Goal: Transaction & Acquisition: Obtain resource

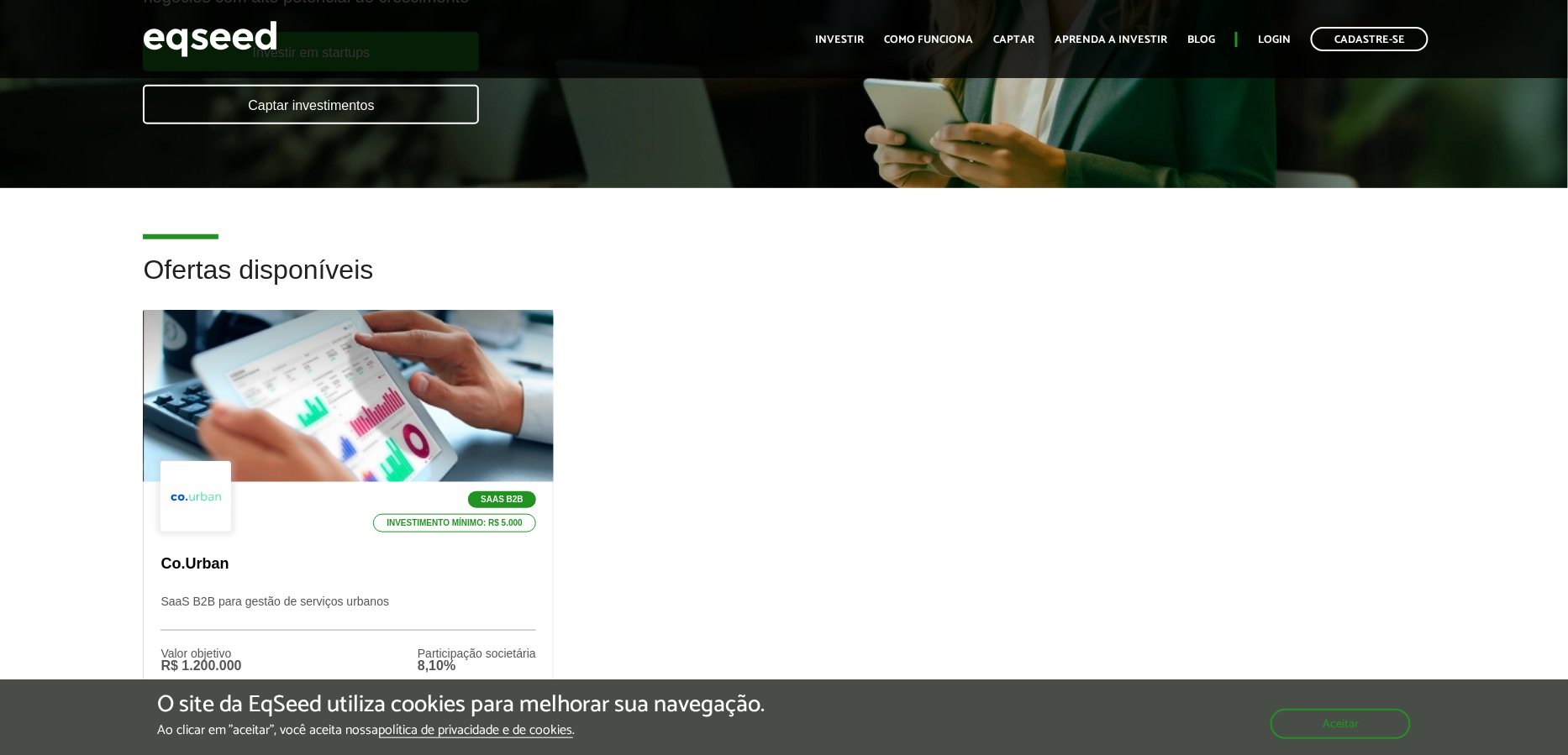
scroll to position [311, 0]
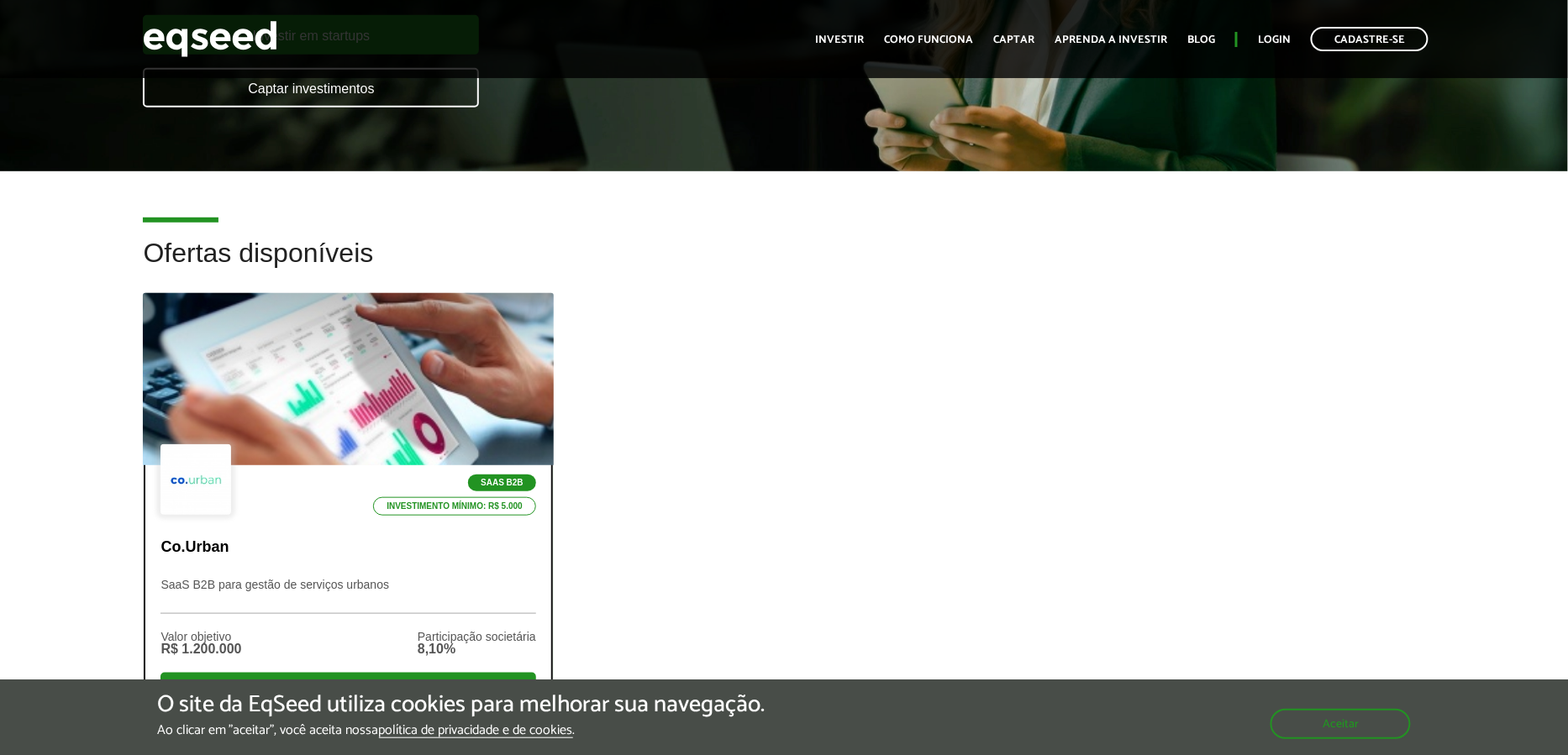
click at [435, 369] on div at bounding box center [349, 380] width 493 height 207
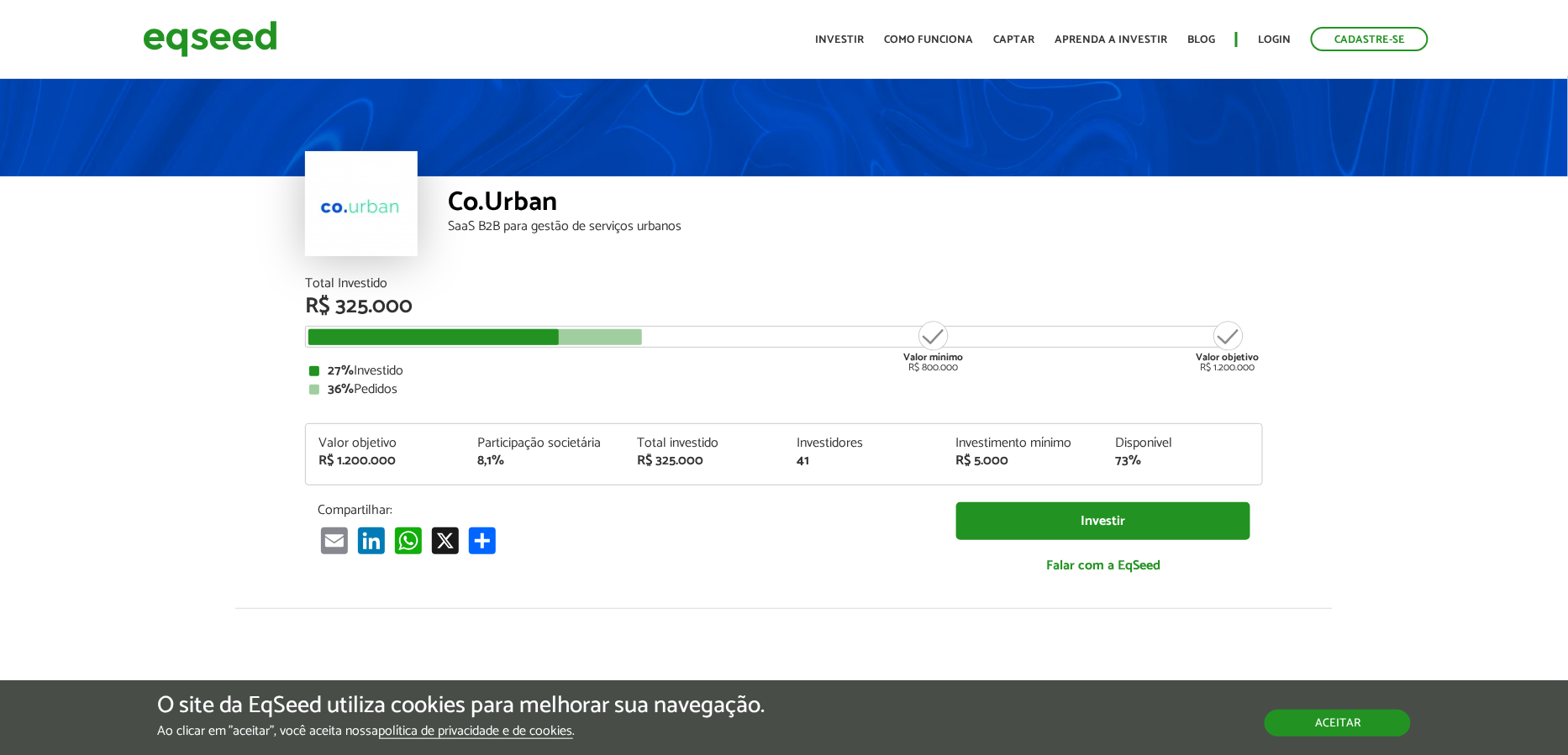
click at [1388, 718] on button "Aceitar" at bounding box center [1338, 724] width 146 height 27
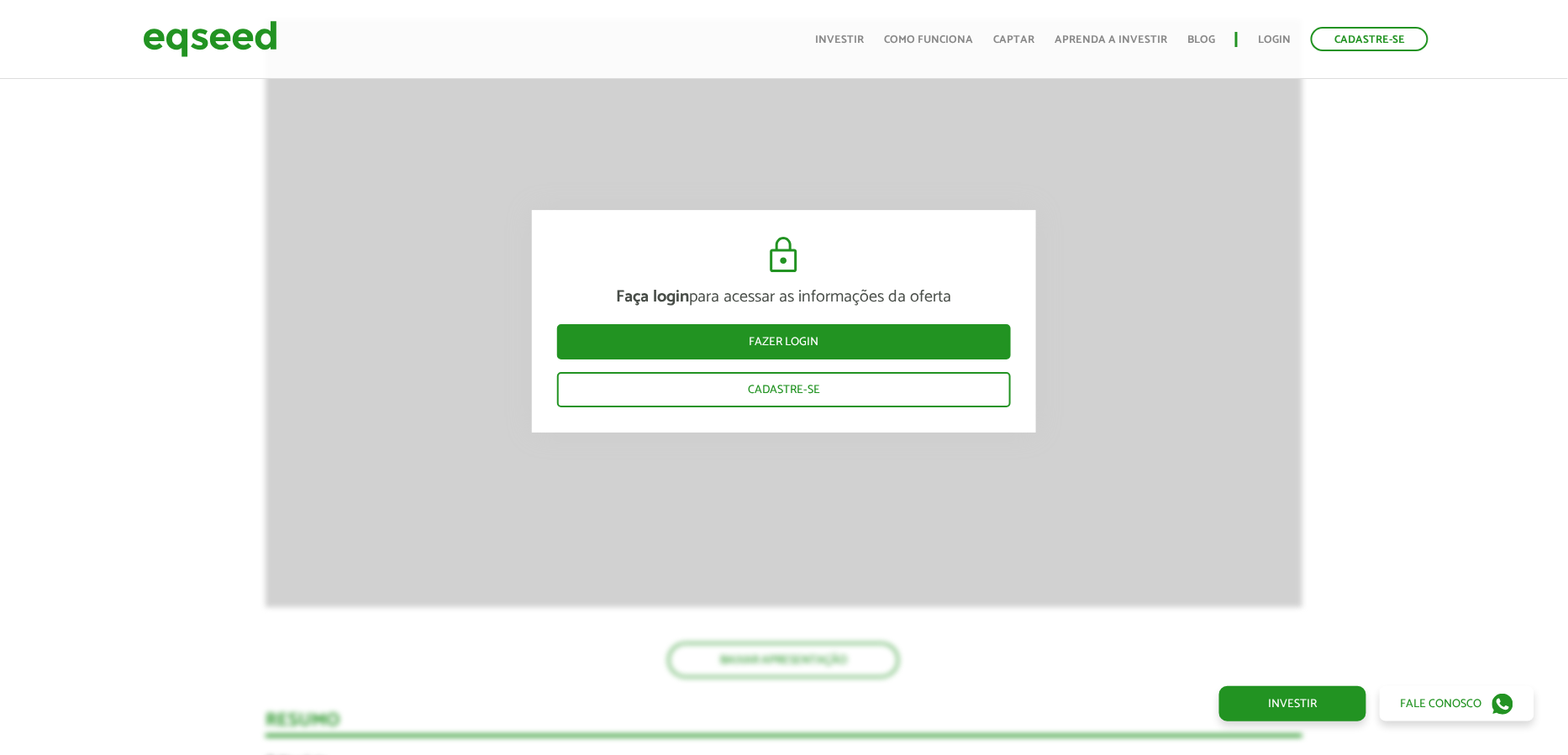
scroll to position [1984, 0]
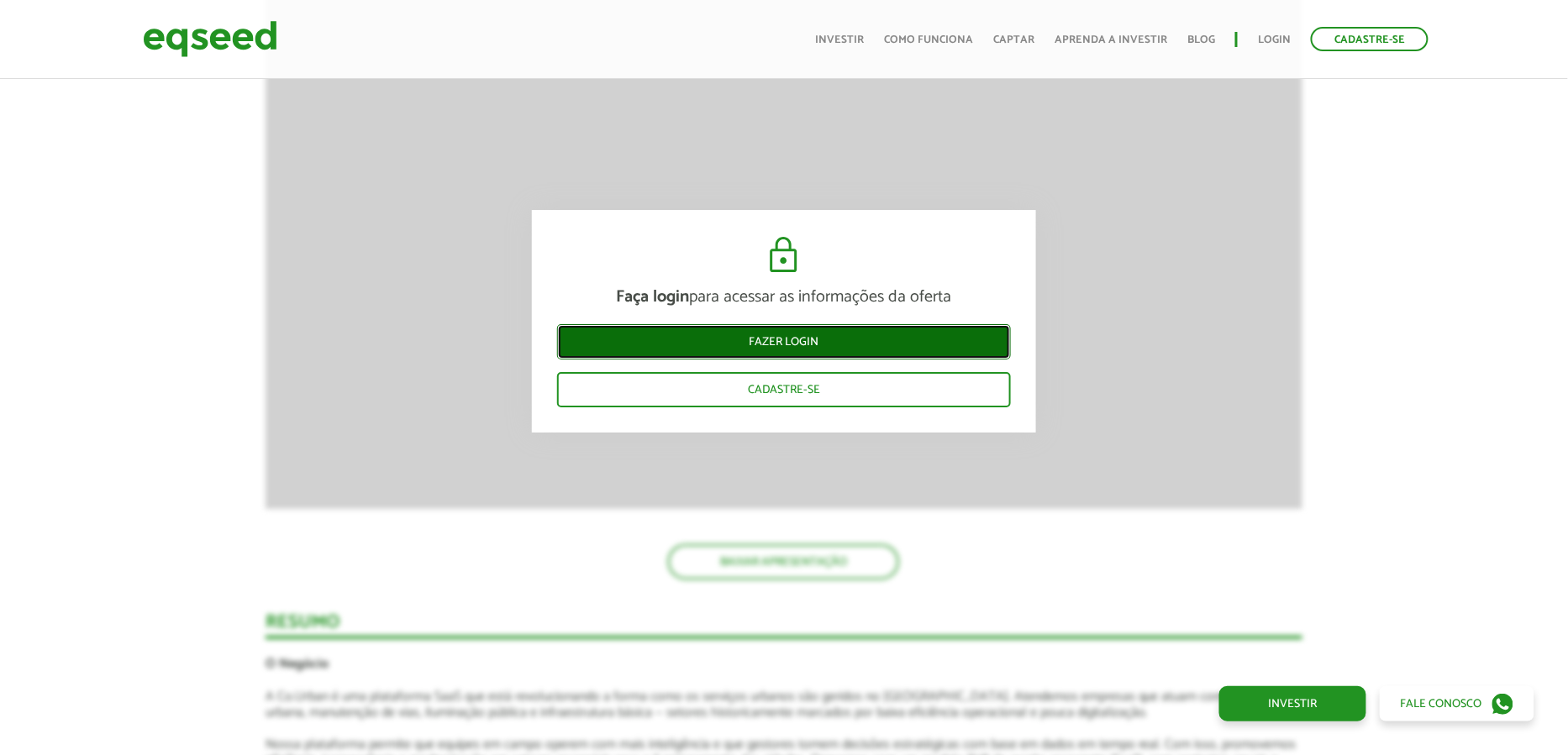
click at [884, 340] on link "Fazer login" at bounding box center [784, 341] width 454 height 35
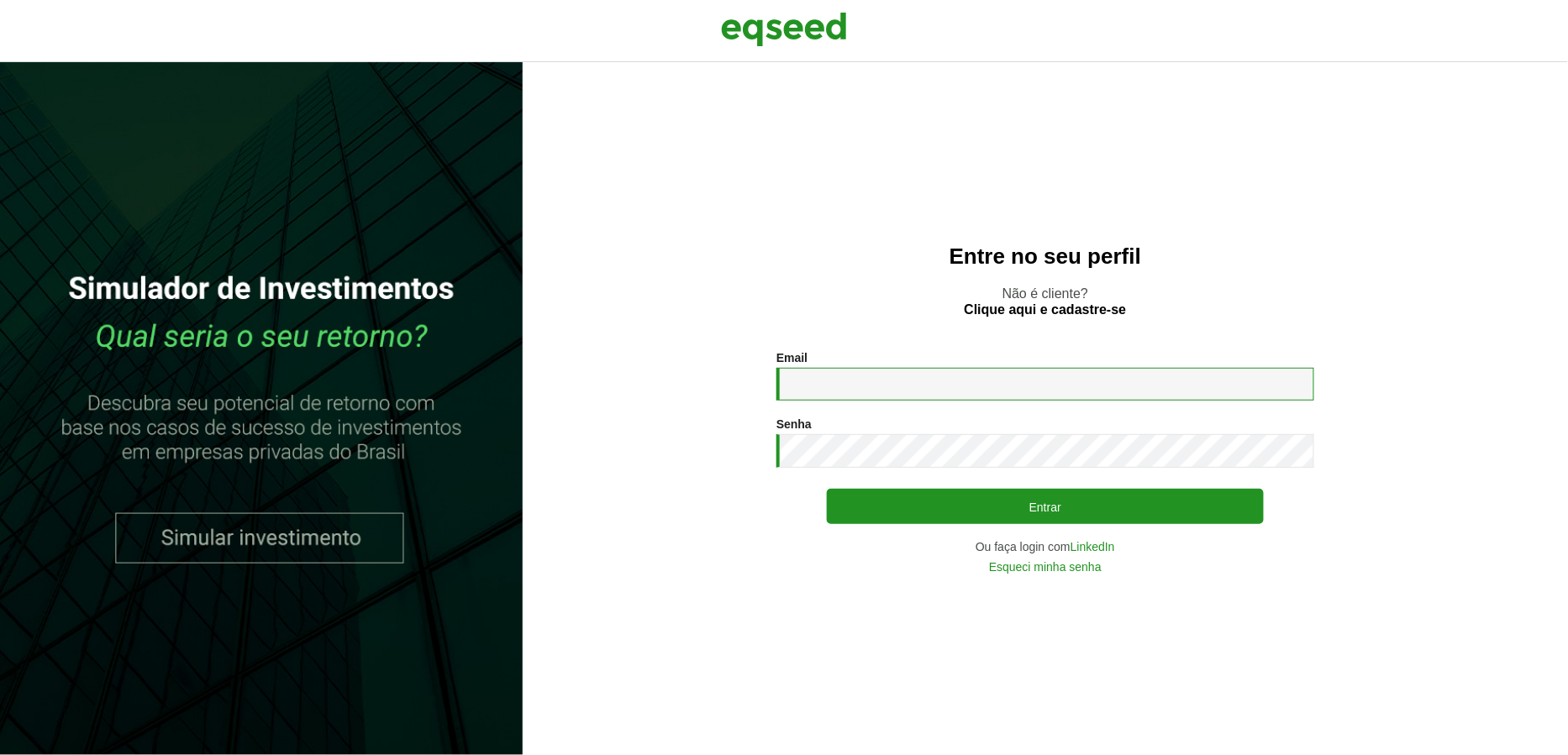
click at [866, 398] on input "Email *" at bounding box center [1046, 385] width 538 height 33
type input "**********"
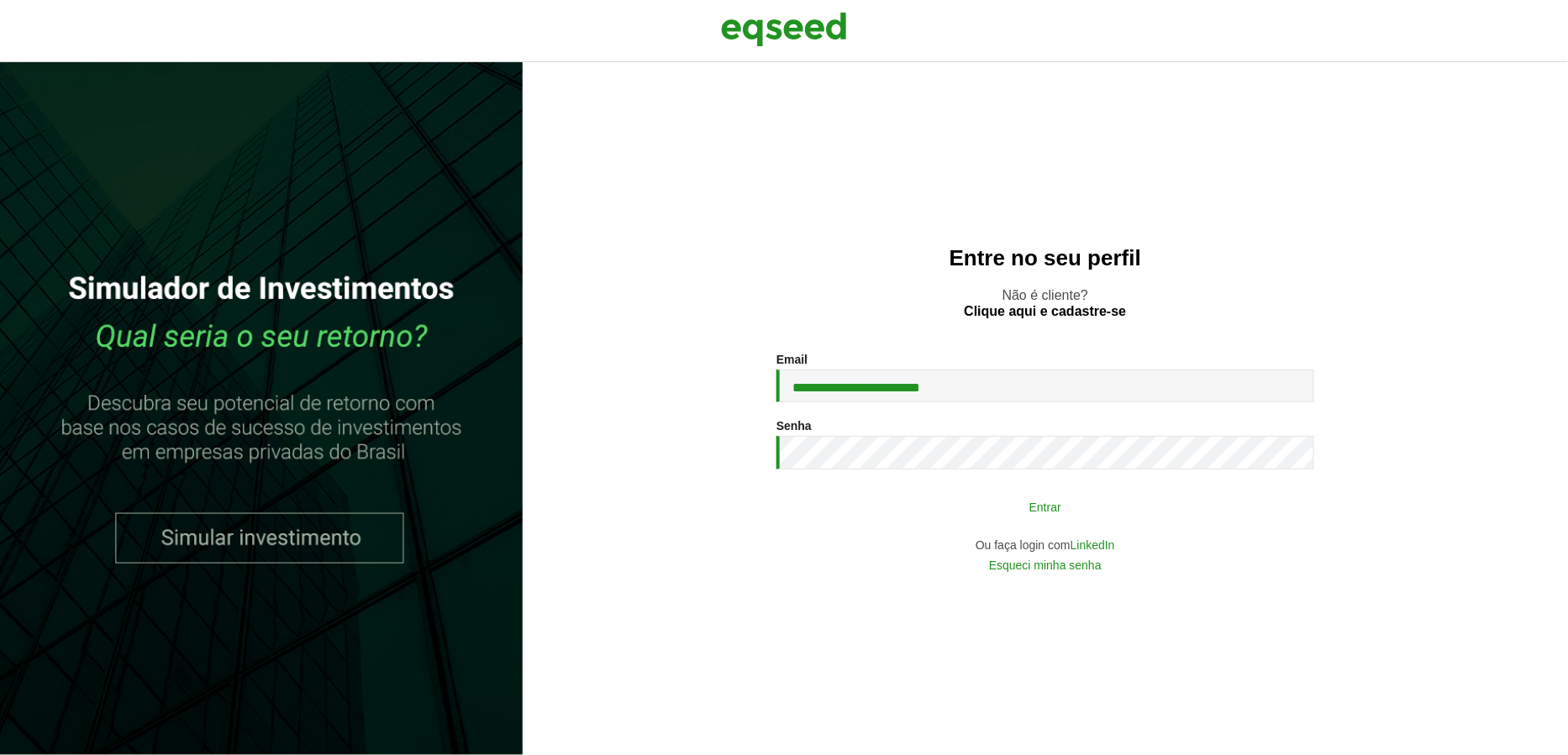
click at [881, 517] on button "Entrar" at bounding box center [1045, 507] width 437 height 32
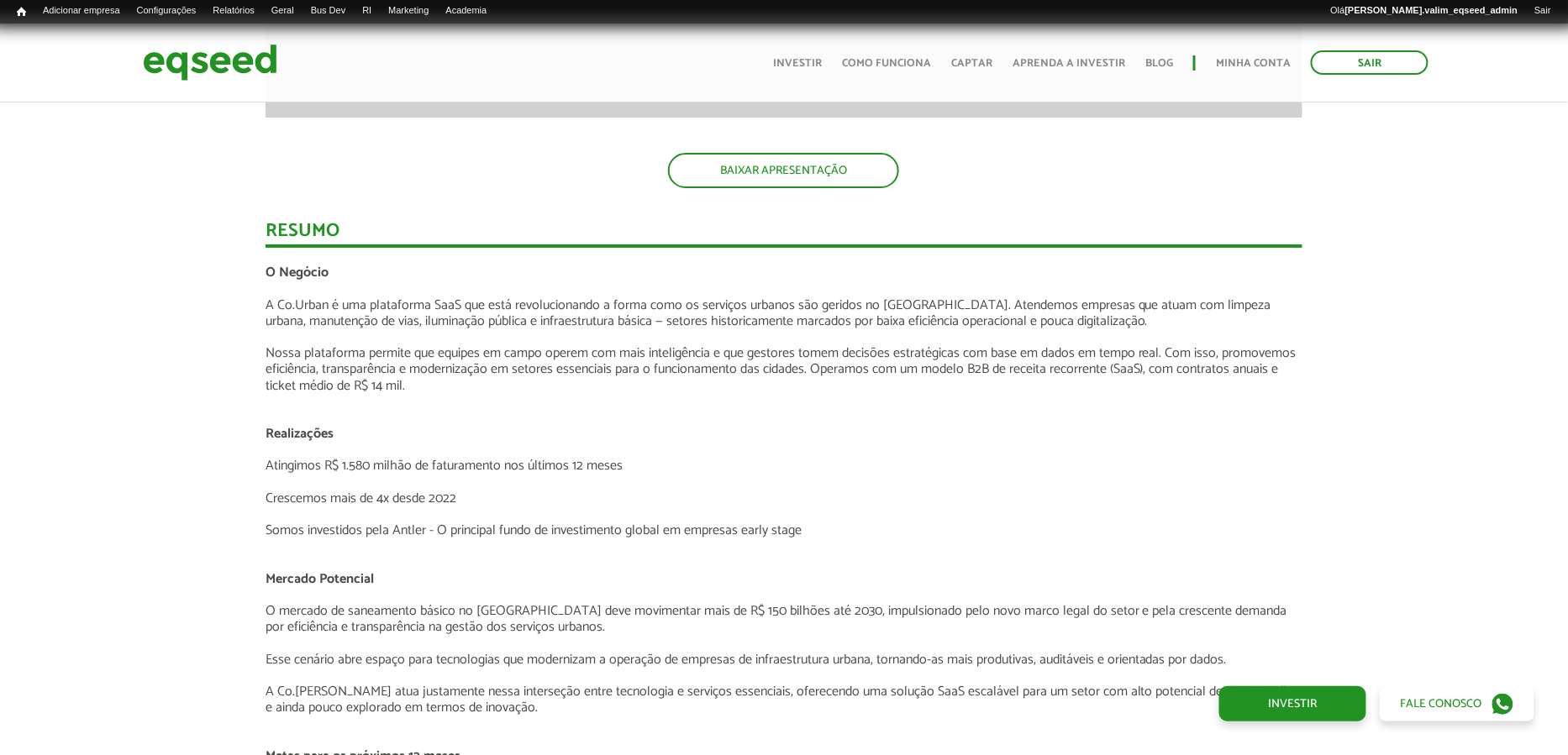
scroll to position [2232, 0]
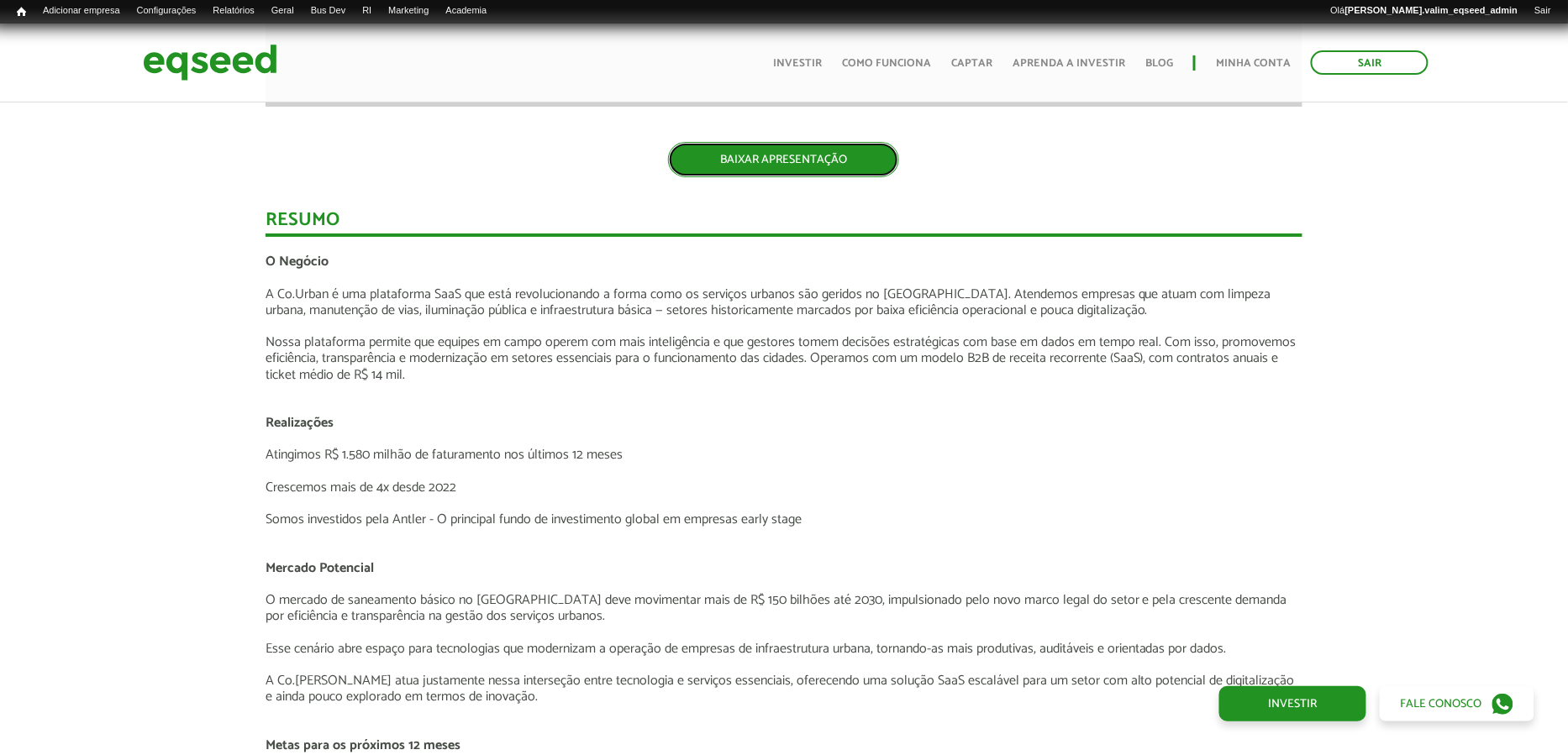
click at [773, 150] on link "BAIXAR APRESENTAÇÃO" at bounding box center [784, 159] width 231 height 35
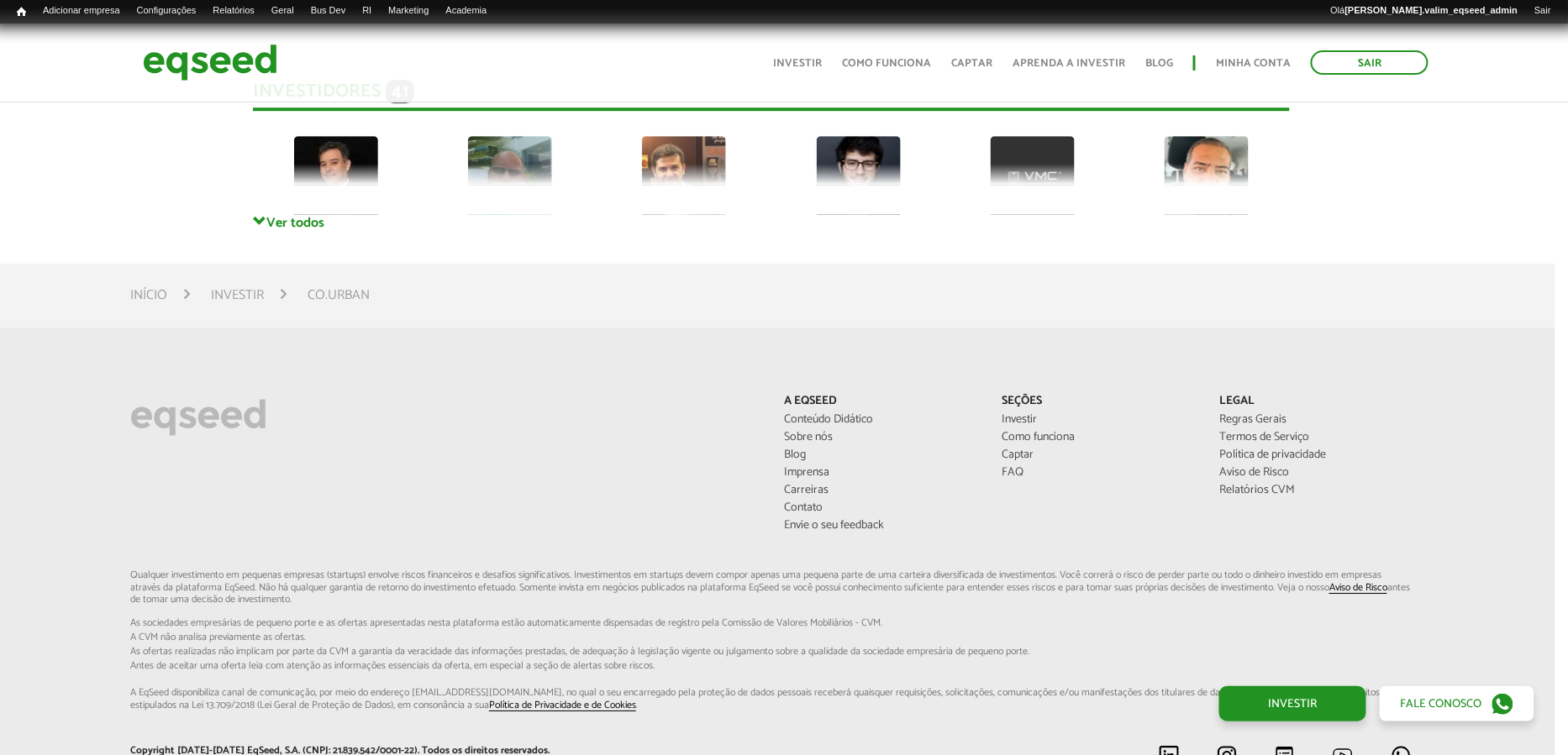
scroll to position [4179, 12]
